Goal: Task Accomplishment & Management: Use online tool/utility

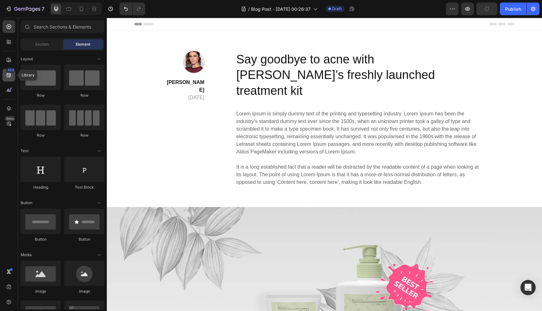
click at [9, 71] on div "450" at bounding box center [10, 69] width 9 height 5
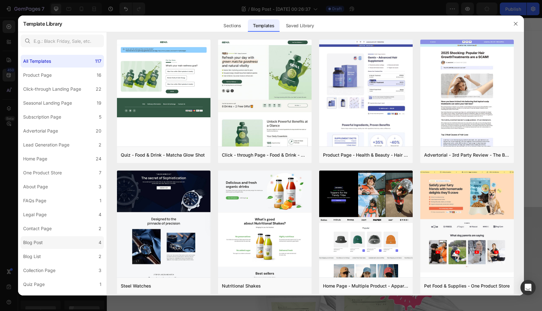
click at [57, 242] on label "Blog Post 4" at bounding box center [62, 242] width 83 height 13
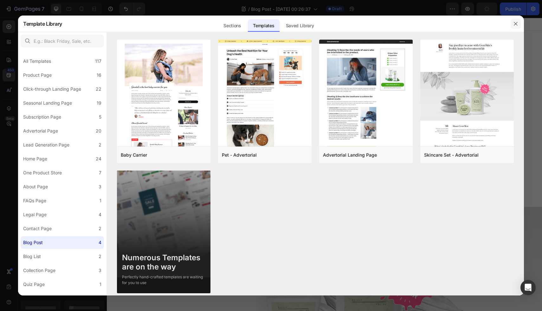
click at [515, 23] on icon "button" at bounding box center [514, 23] width 3 height 3
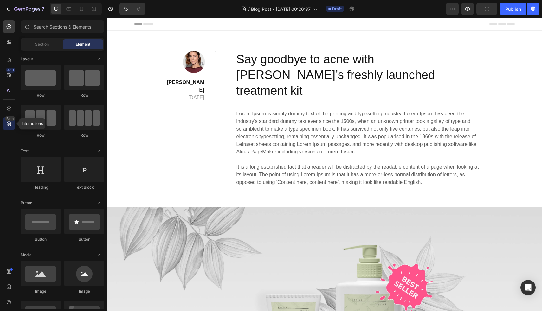
click at [12, 126] on div "Beta" at bounding box center [9, 123] width 13 height 13
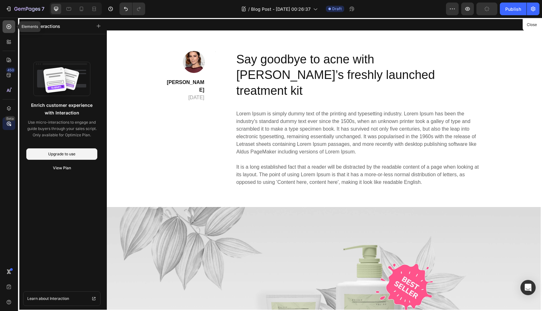
click at [9, 28] on icon at bounding box center [9, 26] width 5 height 5
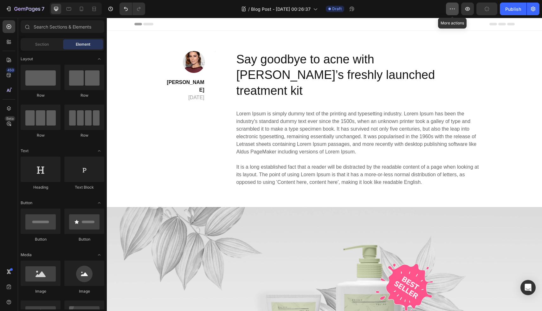
click at [451, 9] on icon "button" at bounding box center [452, 9] width 6 height 6
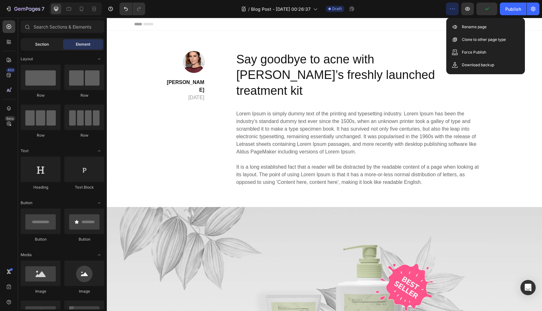
click at [48, 40] on div "Section" at bounding box center [42, 44] width 40 height 10
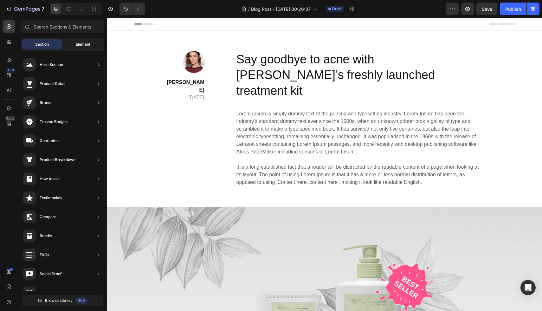
click at [80, 41] on span "Element" at bounding box center [83, 44] width 15 height 6
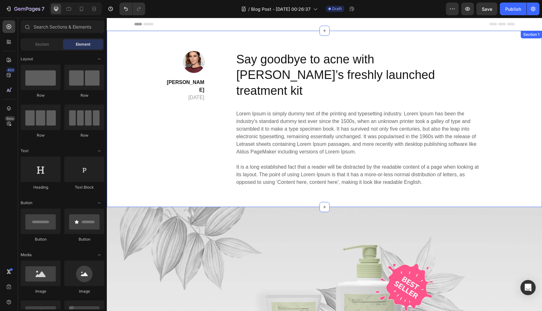
click at [158, 167] on div "Image [PERSON_NAME] [DATE] Text block Title Line Row Say goodbye to acne with G…" at bounding box center [323, 119] width 425 height 136
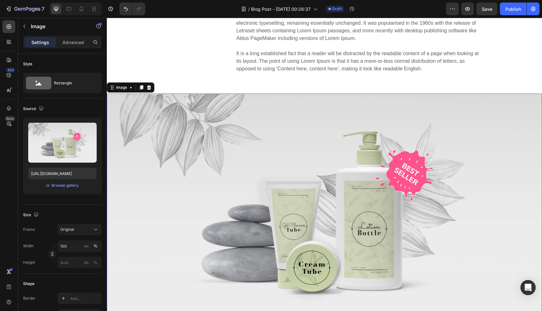
scroll to position [118, 0]
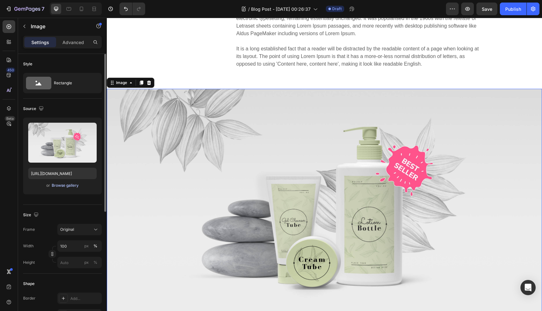
click at [70, 187] on div "Browse gallery" at bounding box center [65, 185] width 27 height 6
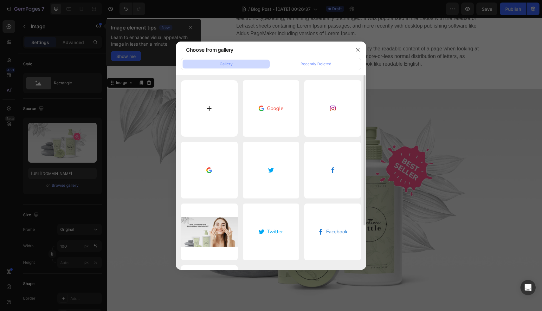
click at [212, 103] on input "file" at bounding box center [209, 108] width 57 height 57
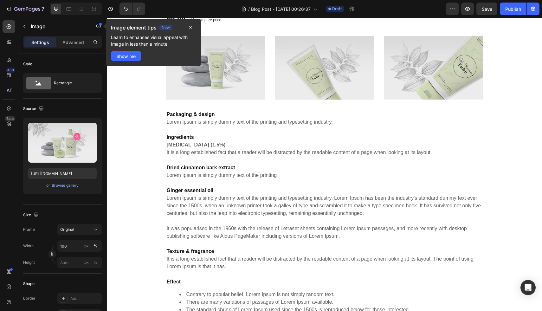
scroll to position [858, 0]
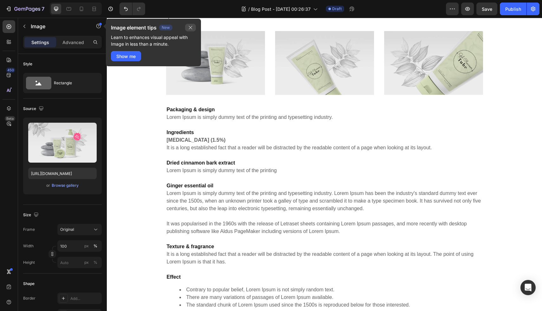
click at [190, 29] on icon "button" at bounding box center [190, 27] width 5 height 5
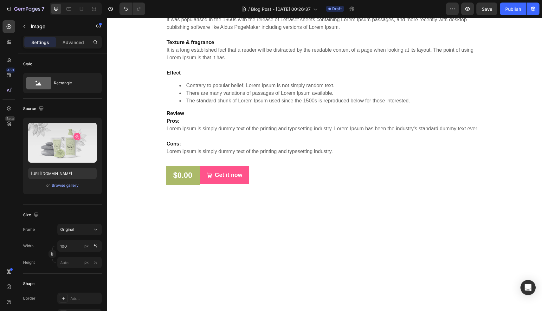
scroll to position [1856, 0]
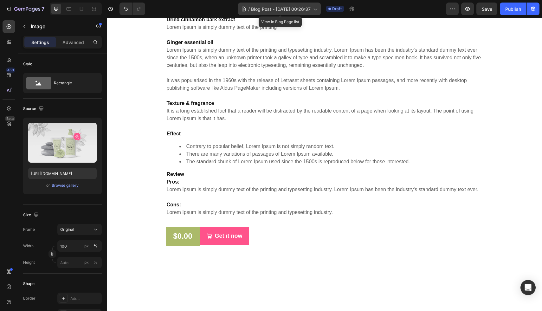
click at [316, 10] on icon at bounding box center [315, 9] width 6 height 6
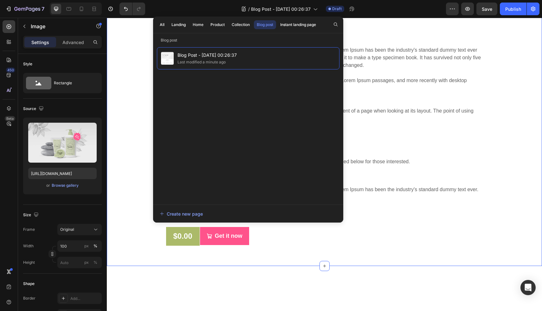
click at [498, 80] on div "2.50 CT Princess Cut Moissanite Engagement Ring, Art Deco Unique Anniversary Ri…" at bounding box center [323, 66] width 425 height 358
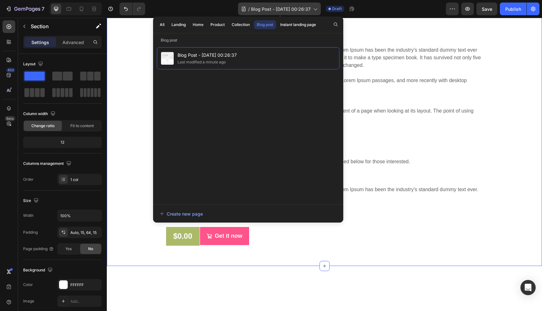
click at [315, 13] on div "/ Blog Post - [DATE] 00:26:37" at bounding box center [279, 9] width 83 height 13
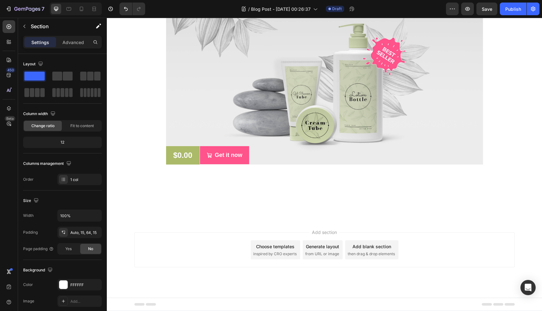
scroll to position [2575, 0]
click at [320, 257] on div "Generate layout from URL or image" at bounding box center [322, 249] width 40 height 19
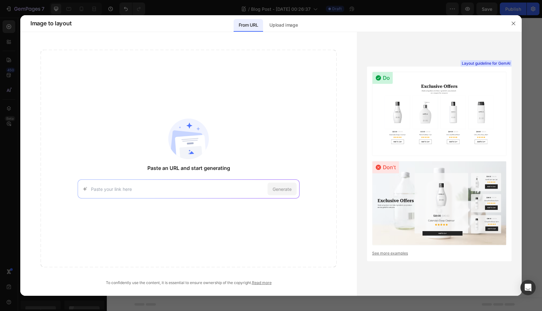
click at [135, 189] on input at bounding box center [178, 189] width 174 height 7
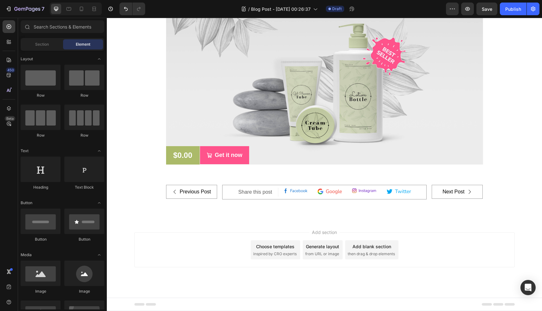
click at [319, 253] on span "from URL or image" at bounding box center [322, 254] width 34 height 6
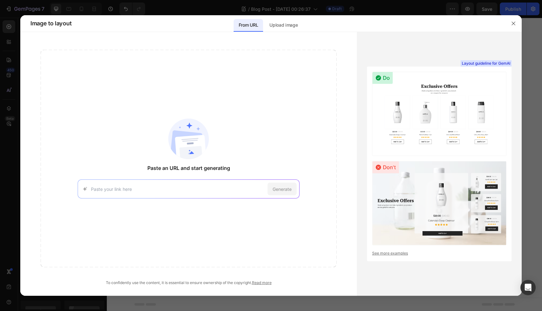
click at [187, 188] on input at bounding box center [178, 189] width 174 height 7
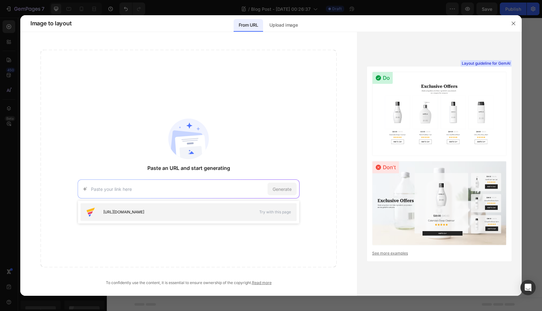
click at [144, 209] on span "[URL][DOMAIN_NAME]" at bounding box center [123, 212] width 41 height 6
type input "[URL][DOMAIN_NAME]"
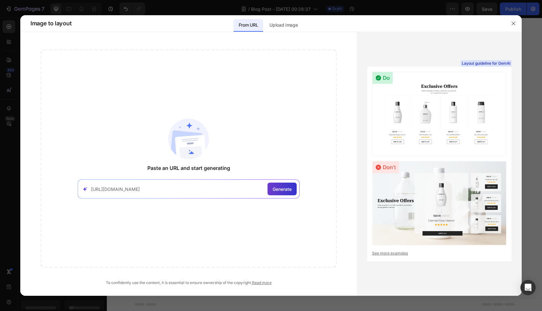
click at [286, 187] on span "Generate" at bounding box center [281, 189] width 19 height 7
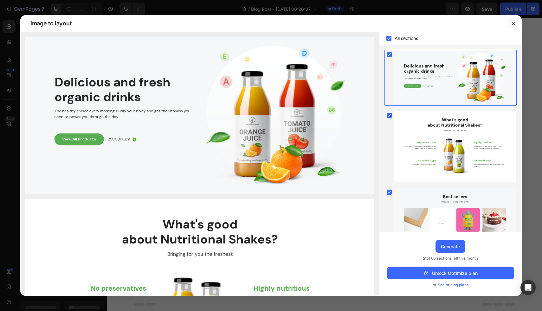
click at [517, 22] on button "button" at bounding box center [513, 23] width 10 height 10
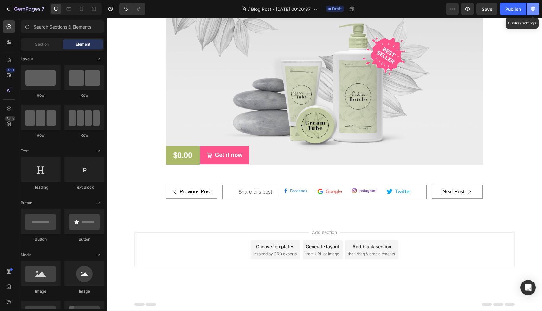
click at [535, 5] on button "button" at bounding box center [532, 9] width 13 height 13
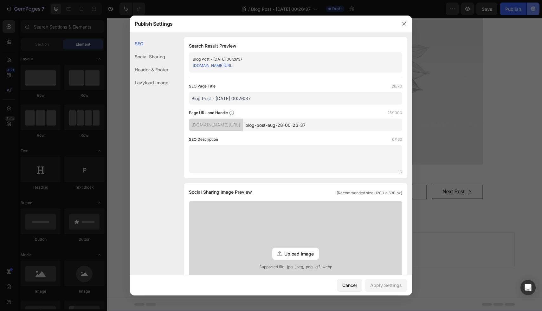
click at [535, 5] on div at bounding box center [271, 155] width 542 height 311
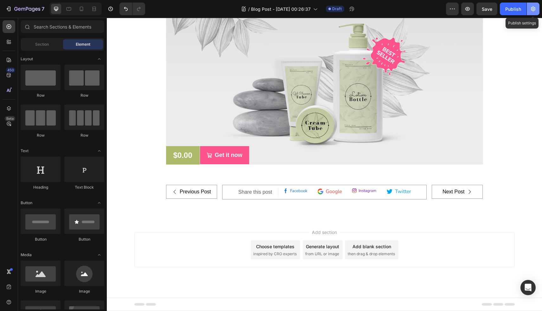
click at [535, 5] on button "button" at bounding box center [532, 9] width 13 height 13
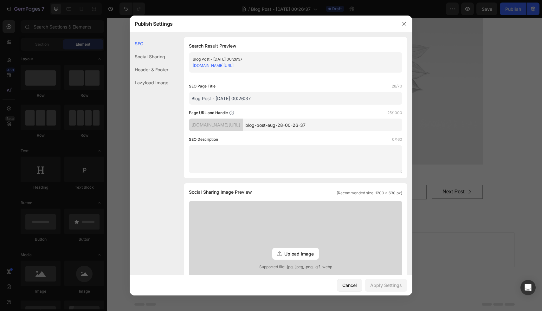
click at [407, 28] on div at bounding box center [404, 24] width 16 height 16
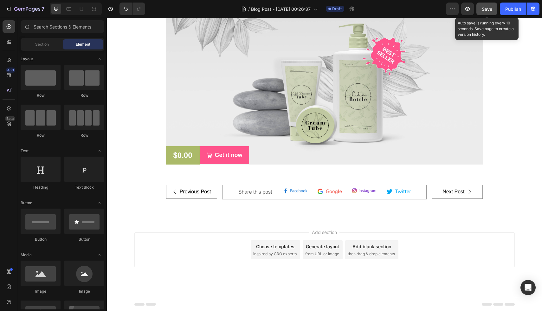
click at [487, 3] on button "Save" at bounding box center [486, 9] width 21 height 13
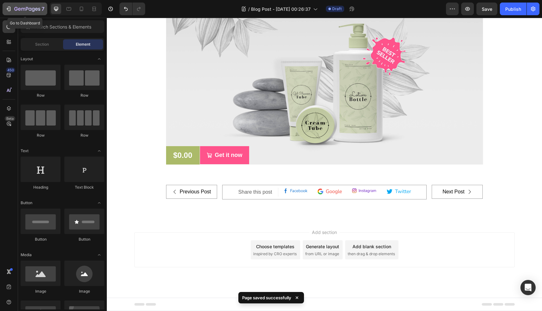
click at [9, 10] on icon "button" at bounding box center [8, 9] width 6 height 6
